Goal: Information Seeking & Learning: Learn about a topic

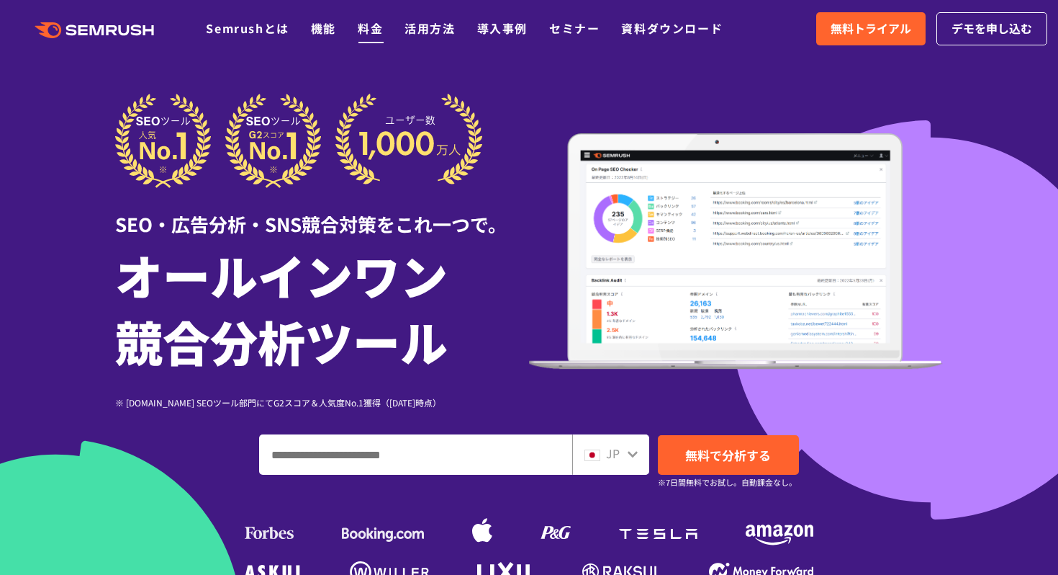
click at [369, 32] on link "料金" at bounding box center [370, 27] width 25 height 17
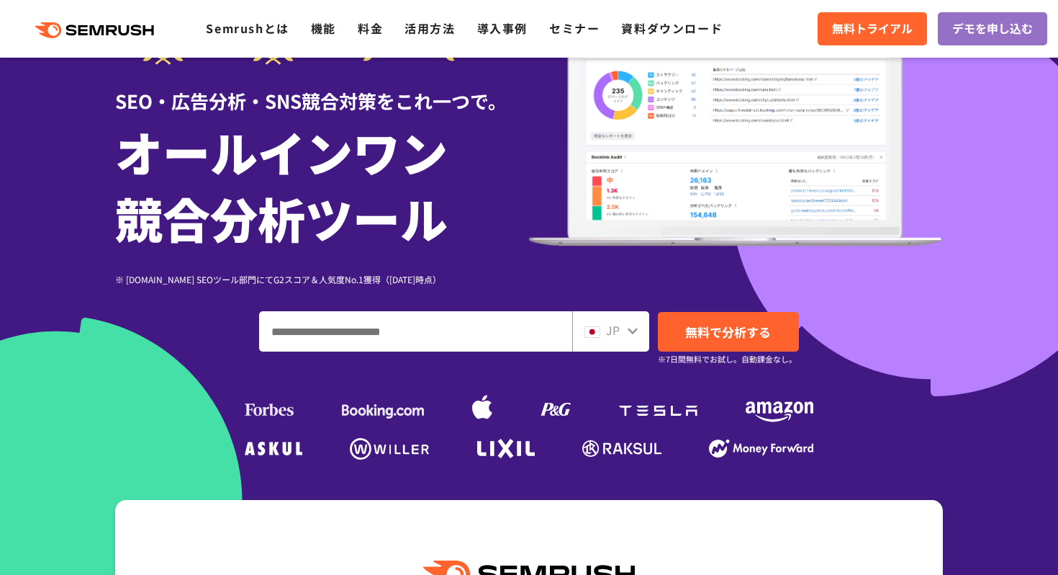
scroll to position [124, 0]
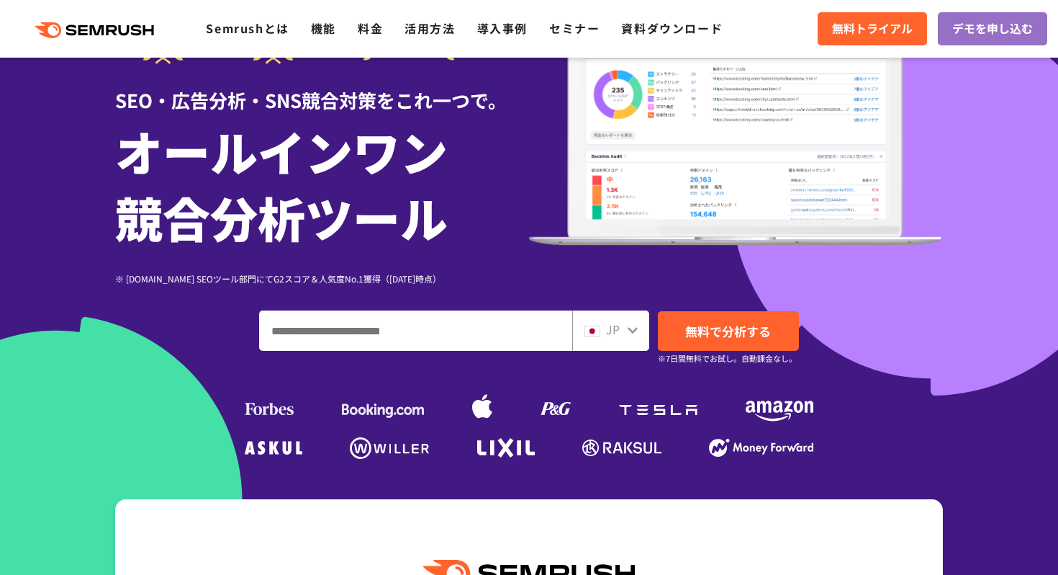
click at [328, 333] on input "ドメイン、キーワードまたはURLを入力してください" at bounding box center [416, 330] width 312 height 39
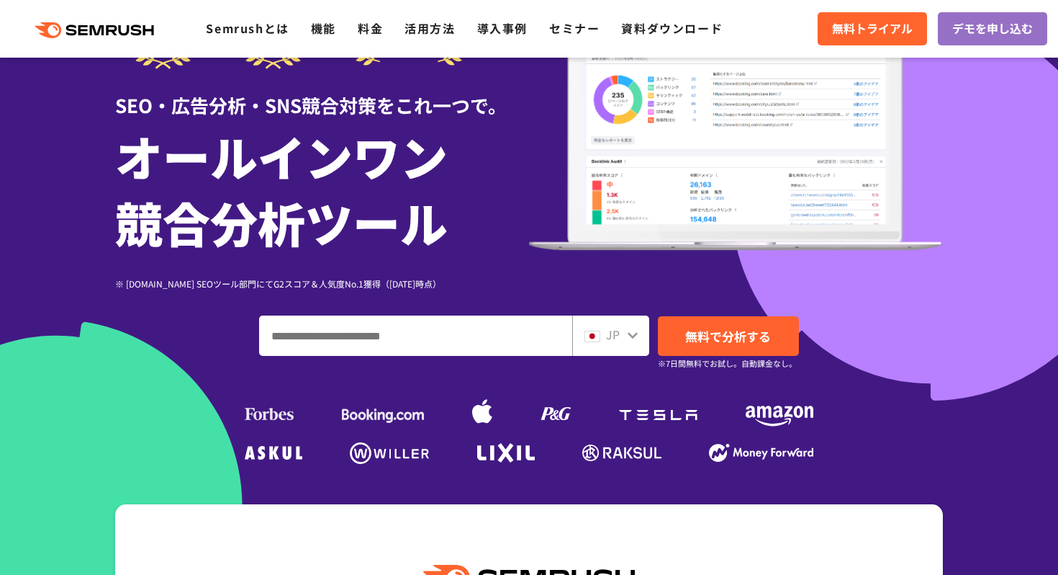
scroll to position [122, 0]
